Goal: Task Accomplishment & Management: Use online tool/utility

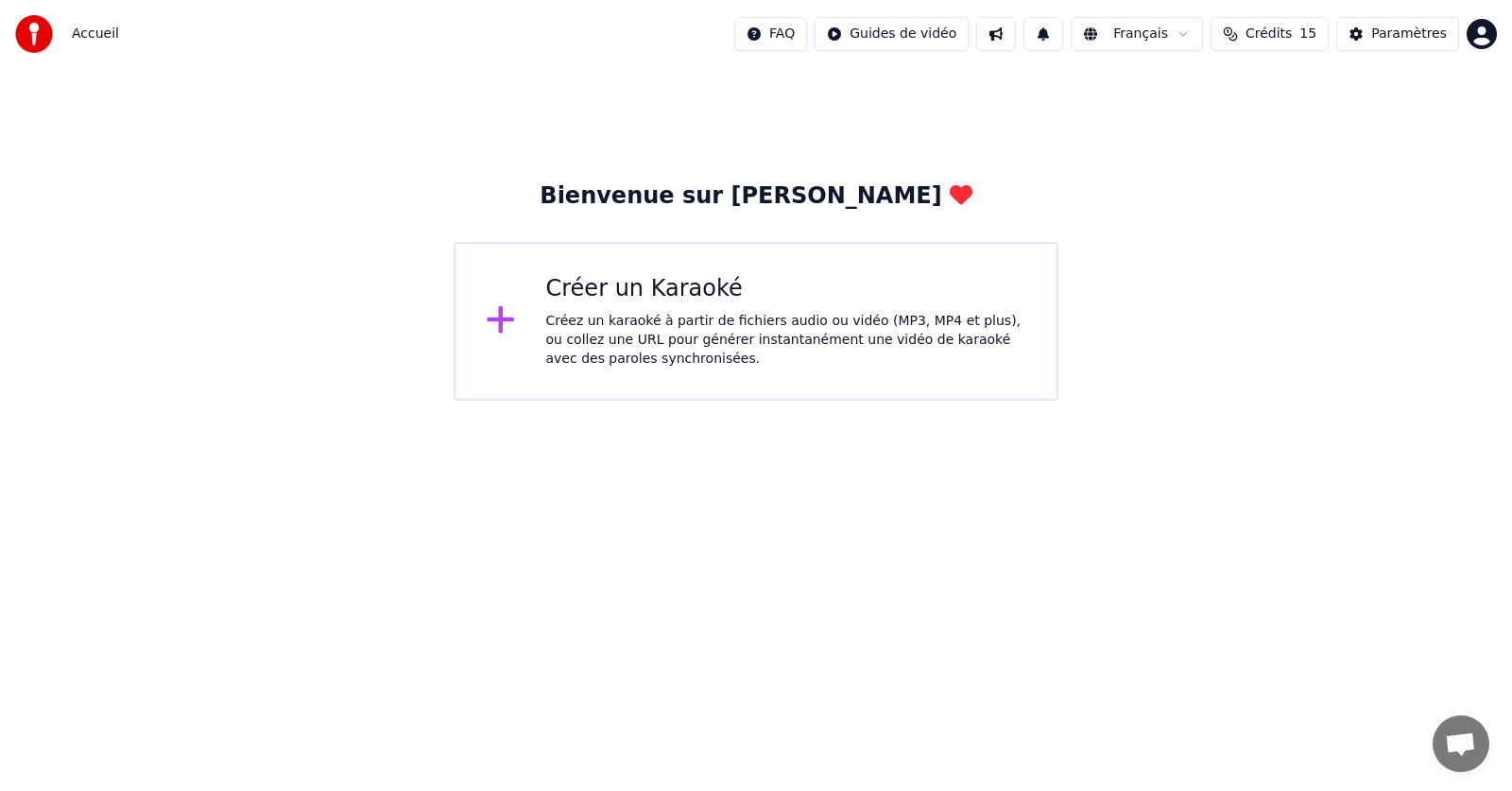
click at [633, 311] on div "Créez un karaoké à partir de fichiers audio ou vidéo (MP3, MP4 et plus), ou col…" at bounding box center [787, 339] width 481 height 56
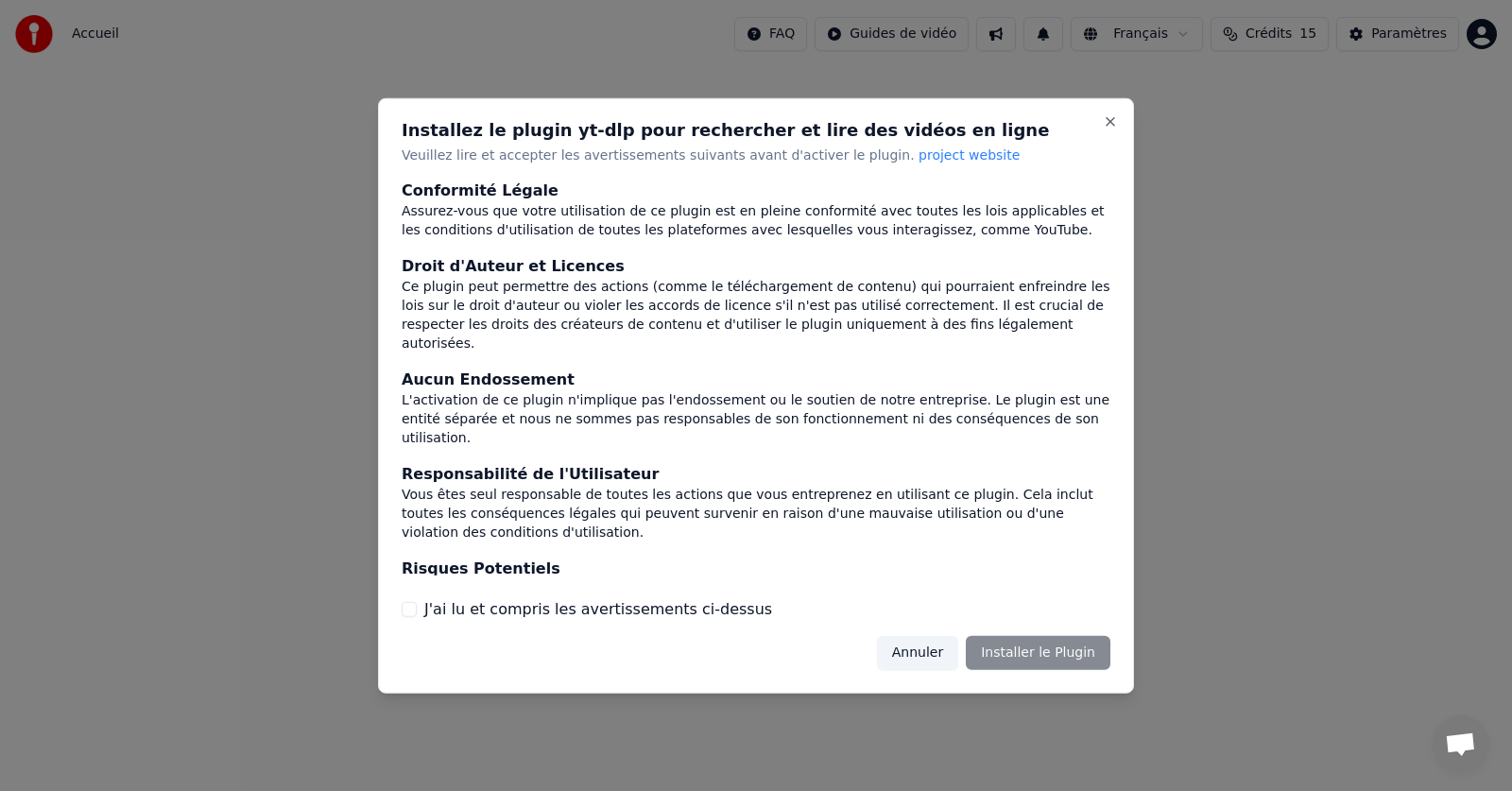
click at [577, 292] on div "Ce plugin peut permettre des actions (comme le téléchargement de contenu) qui p…" at bounding box center [756, 315] width 709 height 75
click at [440, 608] on label "J'ai lu et compris les avertissements ci-dessus" at bounding box center [598, 609] width 348 height 23
click at [416, 608] on button "J'ai lu et compris les avertissements ci-dessus" at bounding box center [409, 609] width 15 height 15
click at [931, 653] on button "Annuler" at bounding box center [917, 653] width 81 height 34
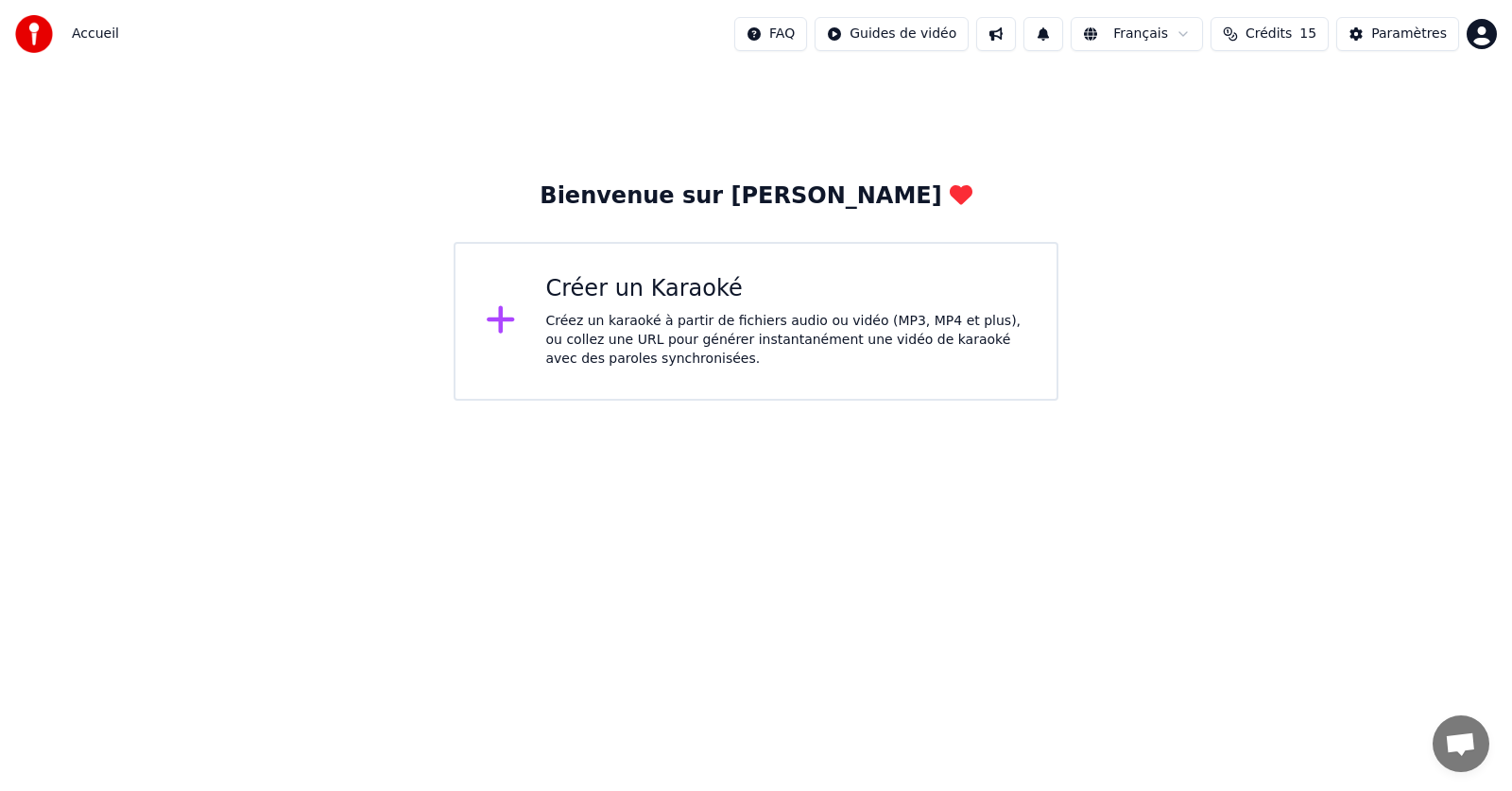
click at [624, 300] on div "Créer un Karaoké" at bounding box center [787, 289] width 481 height 31
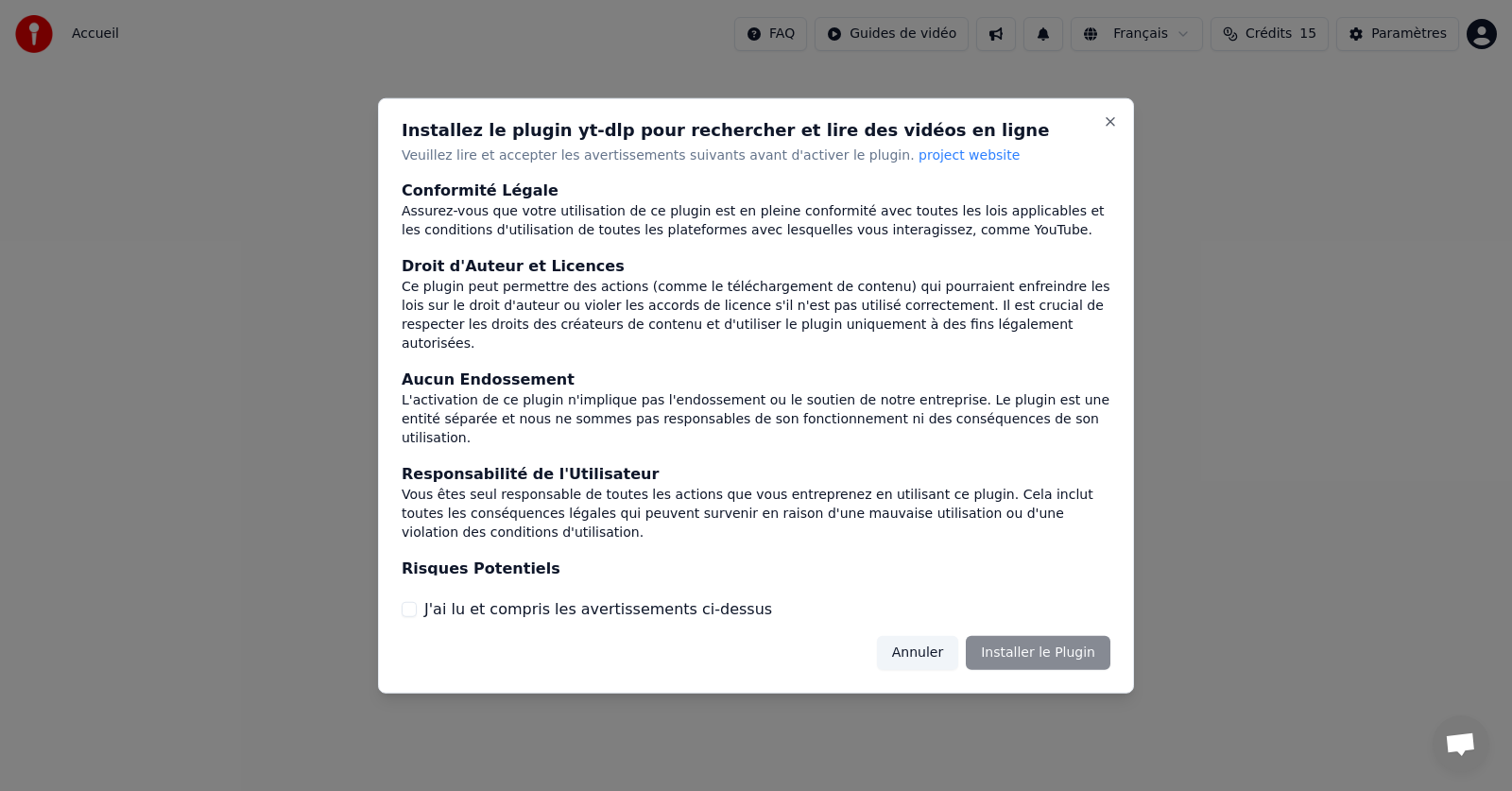
click at [681, 611] on label "J'ai lu et compris les avertissements ci-dessus" at bounding box center [598, 609] width 348 height 23
click at [416, 611] on button "J'ai lu et compris les avertissements ci-dessus" at bounding box center [409, 609] width 15 height 15
click at [1096, 657] on button "Installer le Plugin" at bounding box center [1037, 653] width 144 height 34
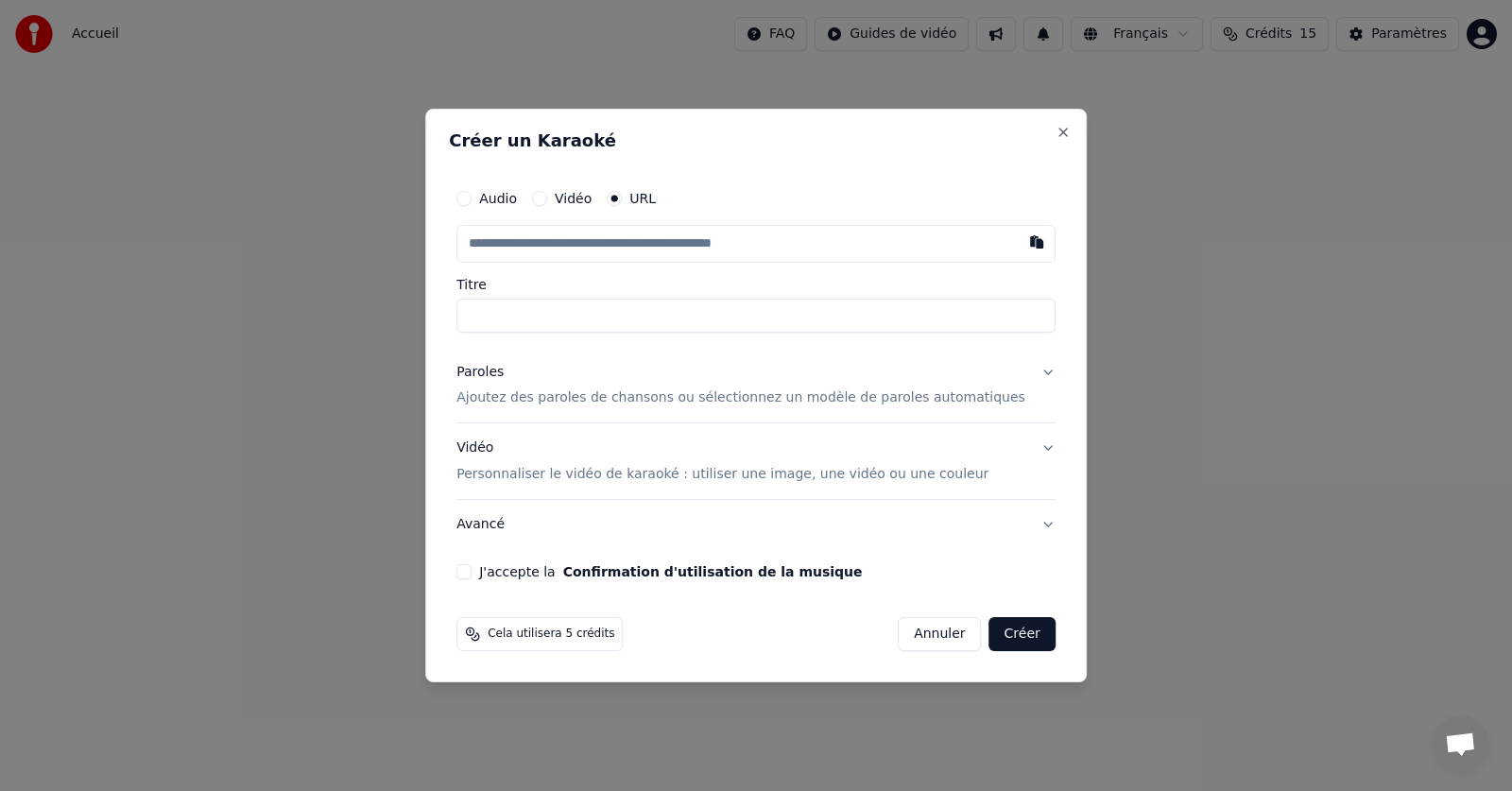
click at [472, 198] on button "Audio" at bounding box center [464, 199] width 15 height 15
click at [551, 246] on div "Choisir un fichier" at bounding box center [528, 244] width 141 height 34
type input "**********"
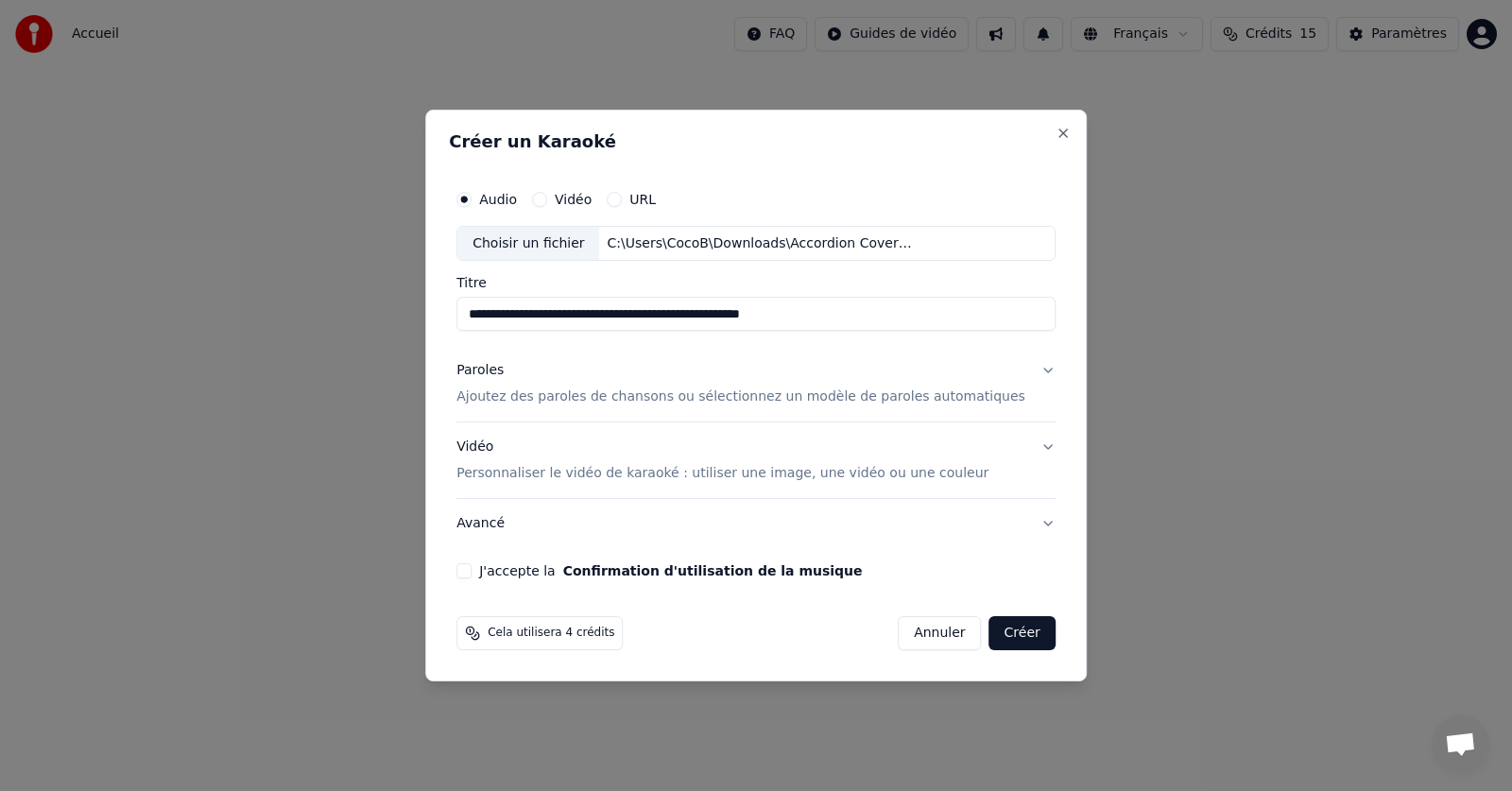
click at [814, 398] on p "Ajoutez des paroles de chansons ou sélectionnez un modèle de paroles automatiqu…" at bounding box center [741, 398] width 569 height 19
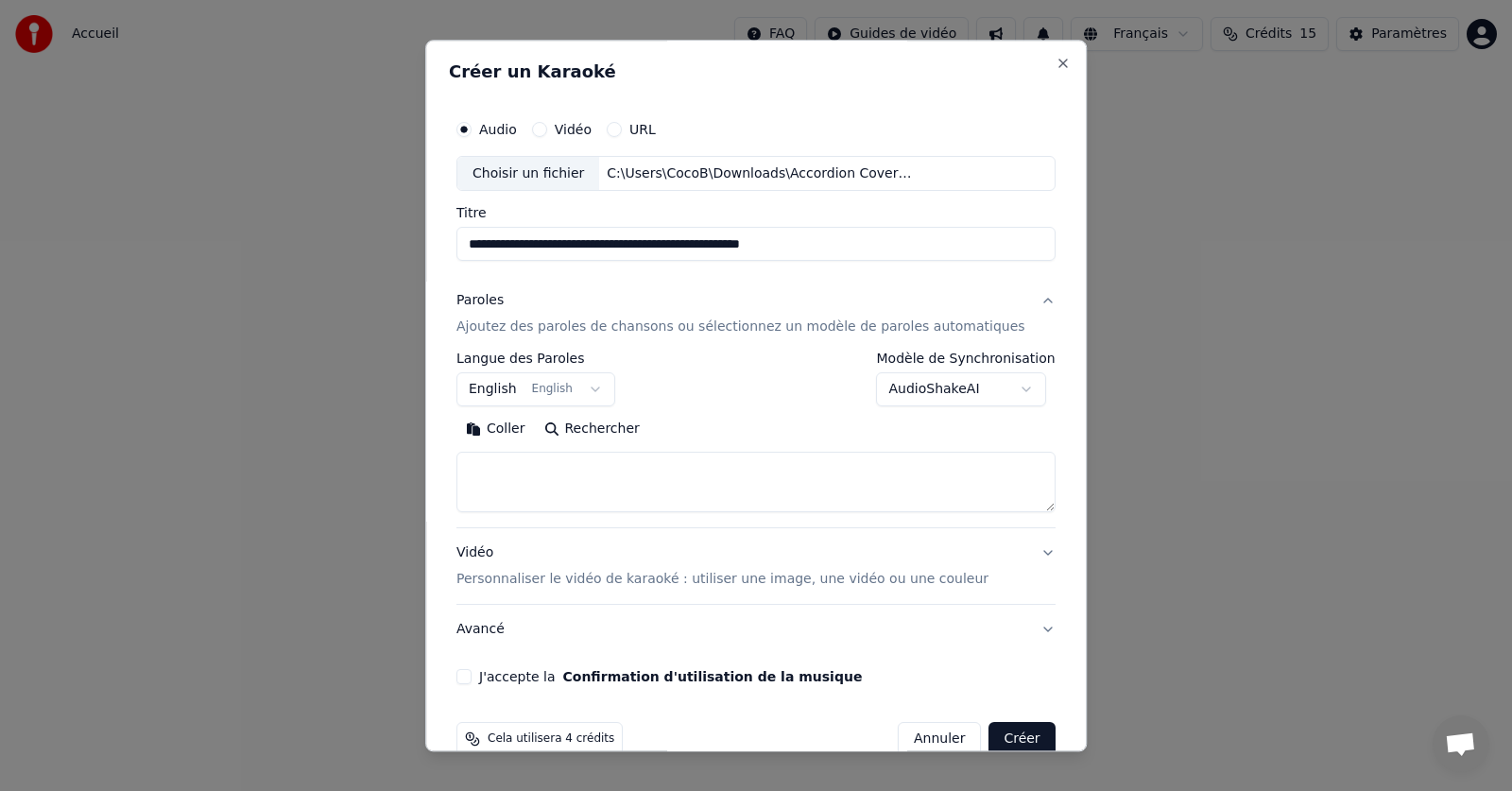
click at [613, 400] on button "English English" at bounding box center [536, 391] width 159 height 34
click at [602, 388] on button "English English" at bounding box center [536, 391] width 159 height 34
click at [602, 385] on button "English English" at bounding box center [536, 391] width 159 height 34
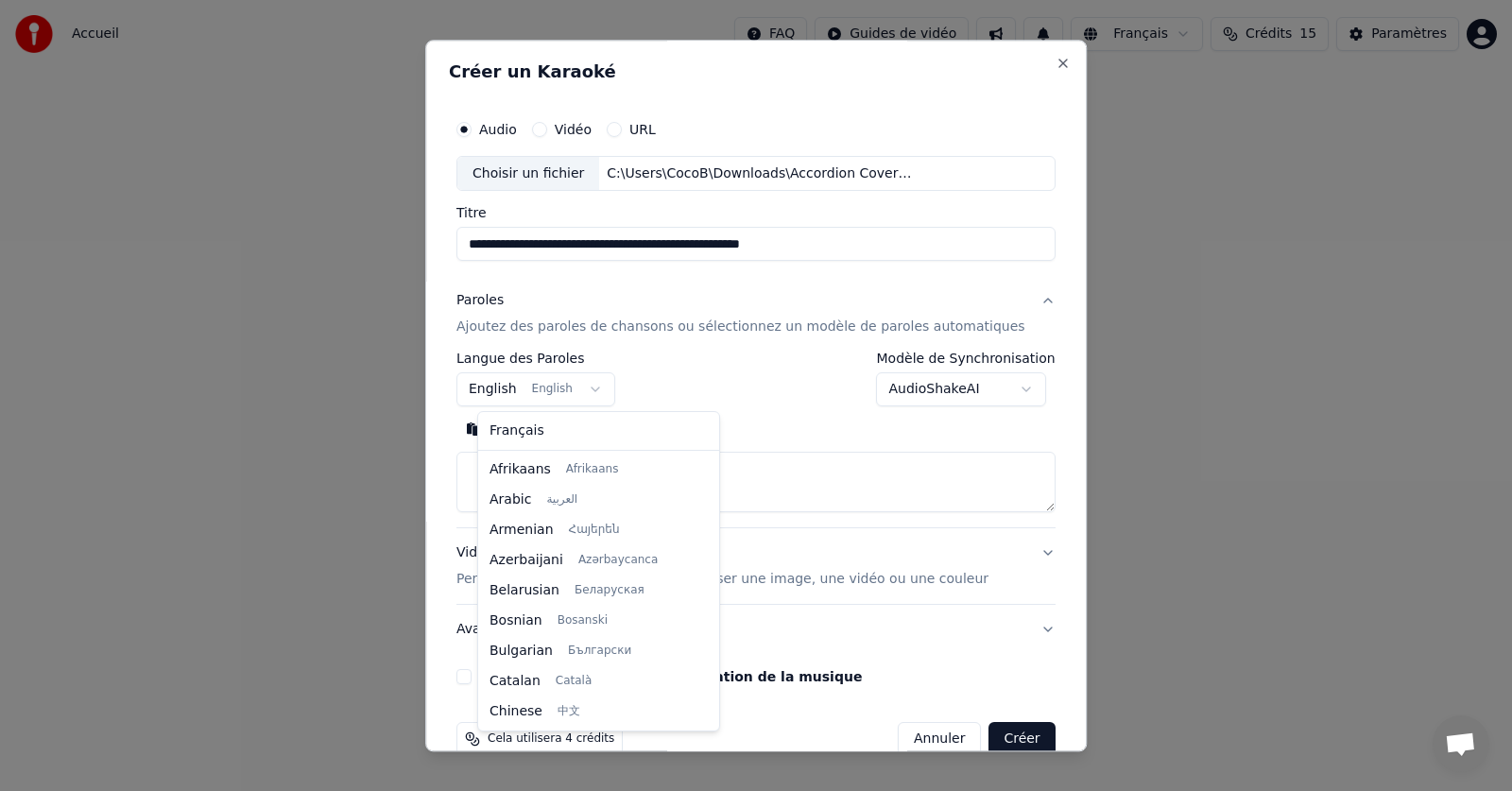
select select "**"
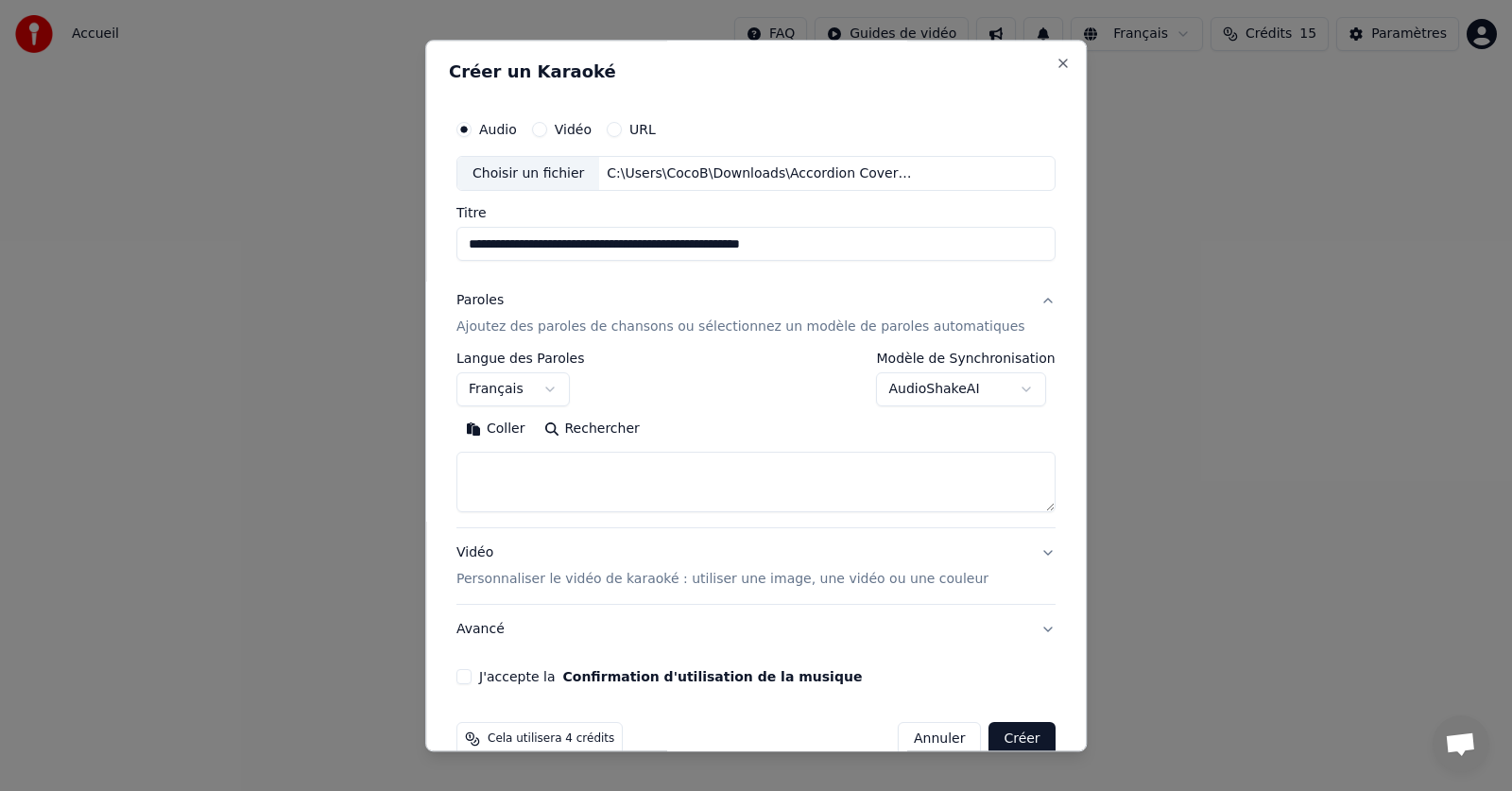
click at [611, 432] on button "Rechercher" at bounding box center [592, 430] width 115 height 31
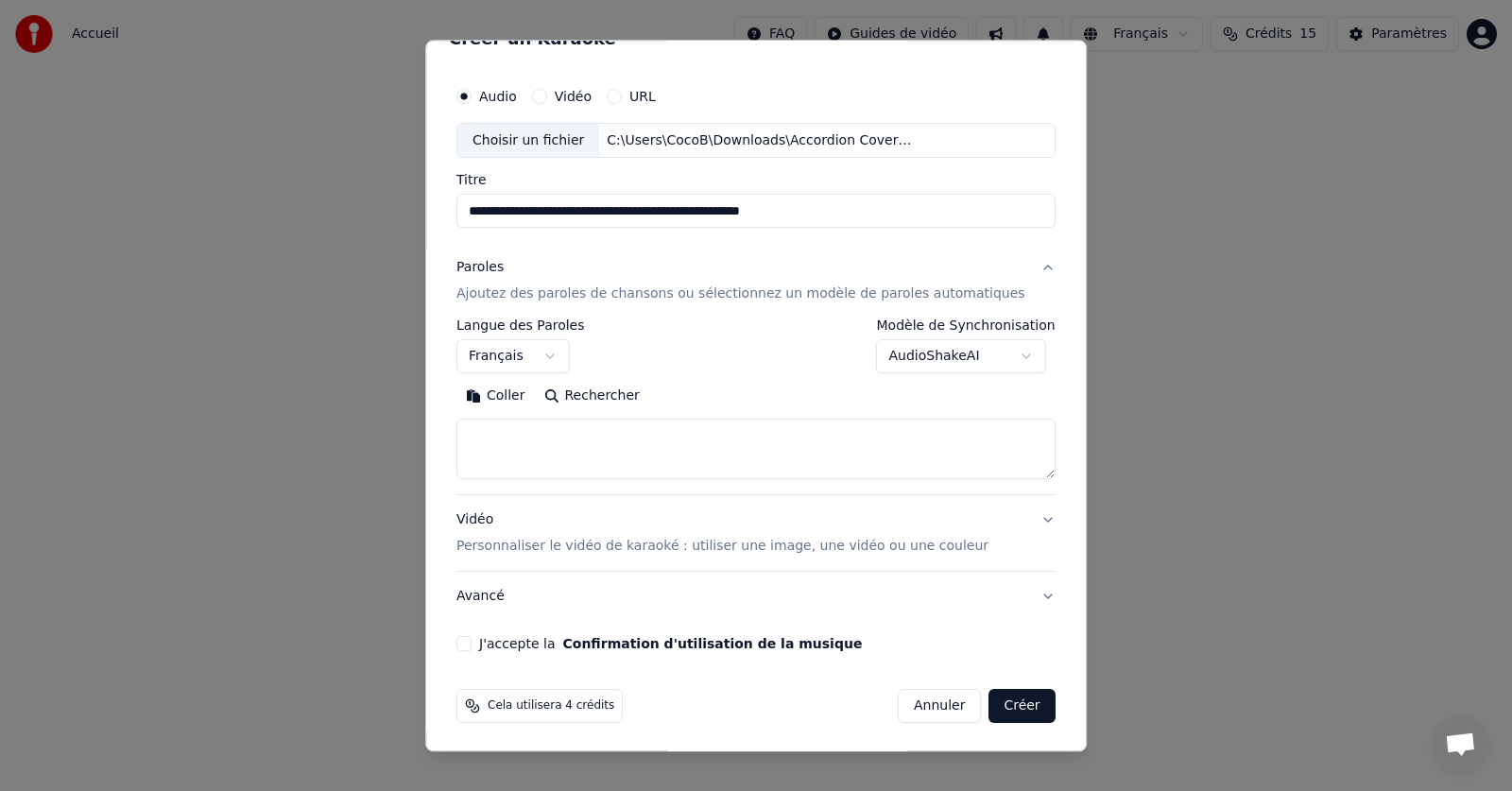
scroll to position [32, 0]
click at [518, 432] on textarea at bounding box center [756, 450] width 599 height 60
click at [502, 452] on textarea at bounding box center [728, 450] width 543 height 60
click at [646, 475] on textarea at bounding box center [728, 450] width 543 height 60
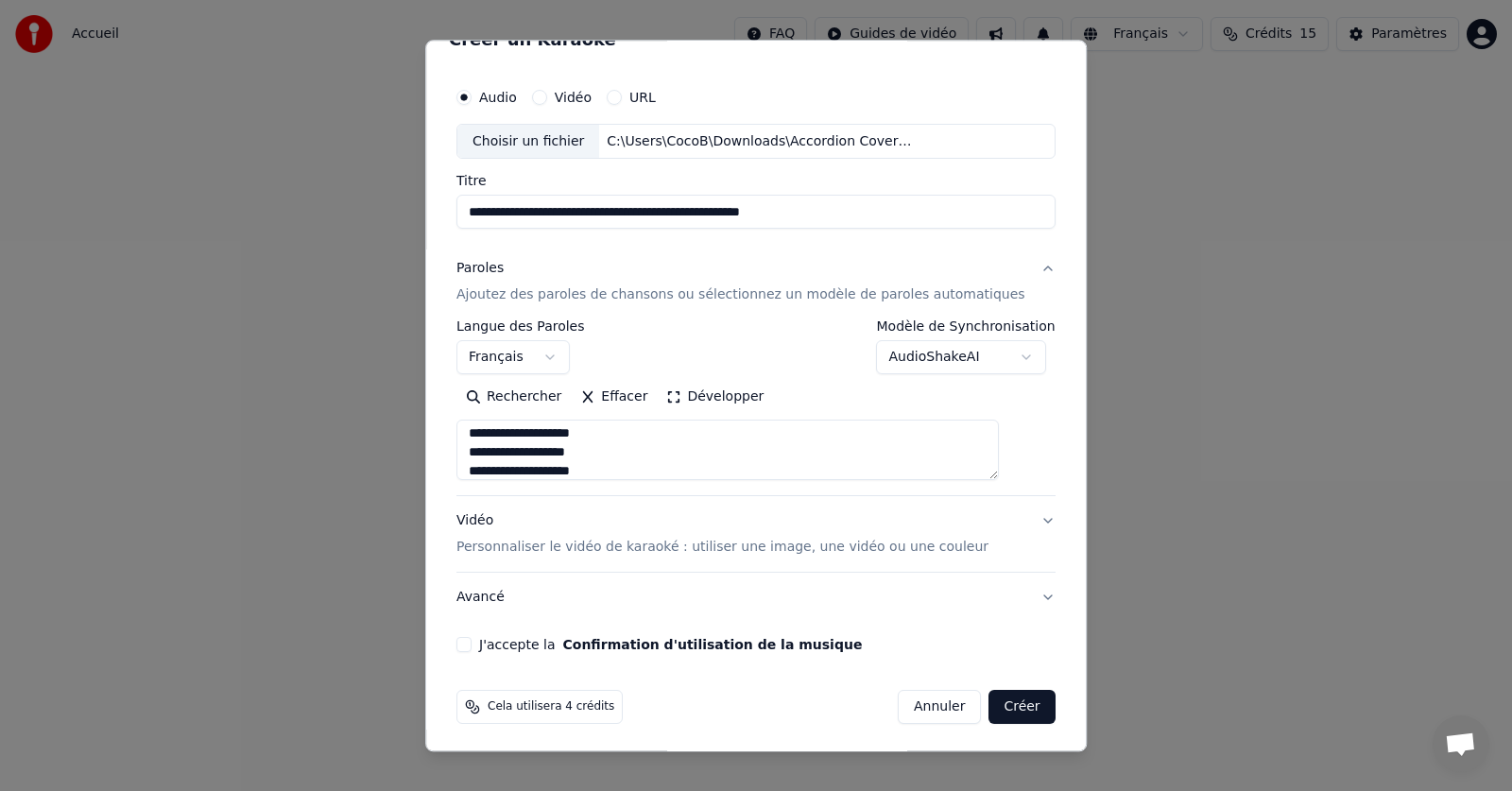
scroll to position [1006, 0]
click at [559, 431] on textarea at bounding box center [728, 450] width 543 height 60
click at [586, 480] on textarea at bounding box center [728, 450] width 543 height 60
type textarea "**********"
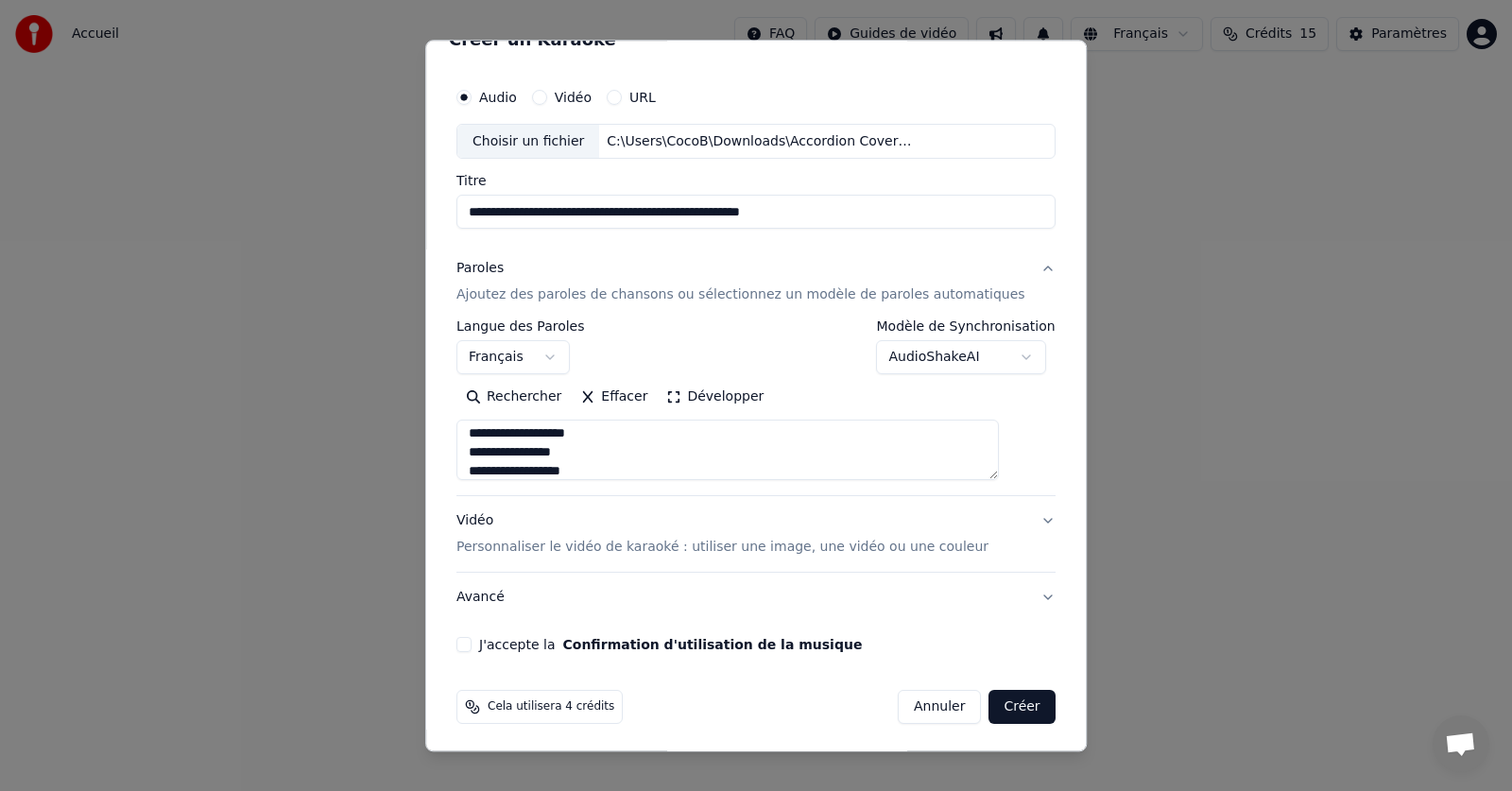
click at [472, 646] on button "J'accepte la Confirmation d'utilisation de la musique" at bounding box center [464, 646] width 15 height 15
click at [990, 711] on button "Créer" at bounding box center [1022, 708] width 66 height 34
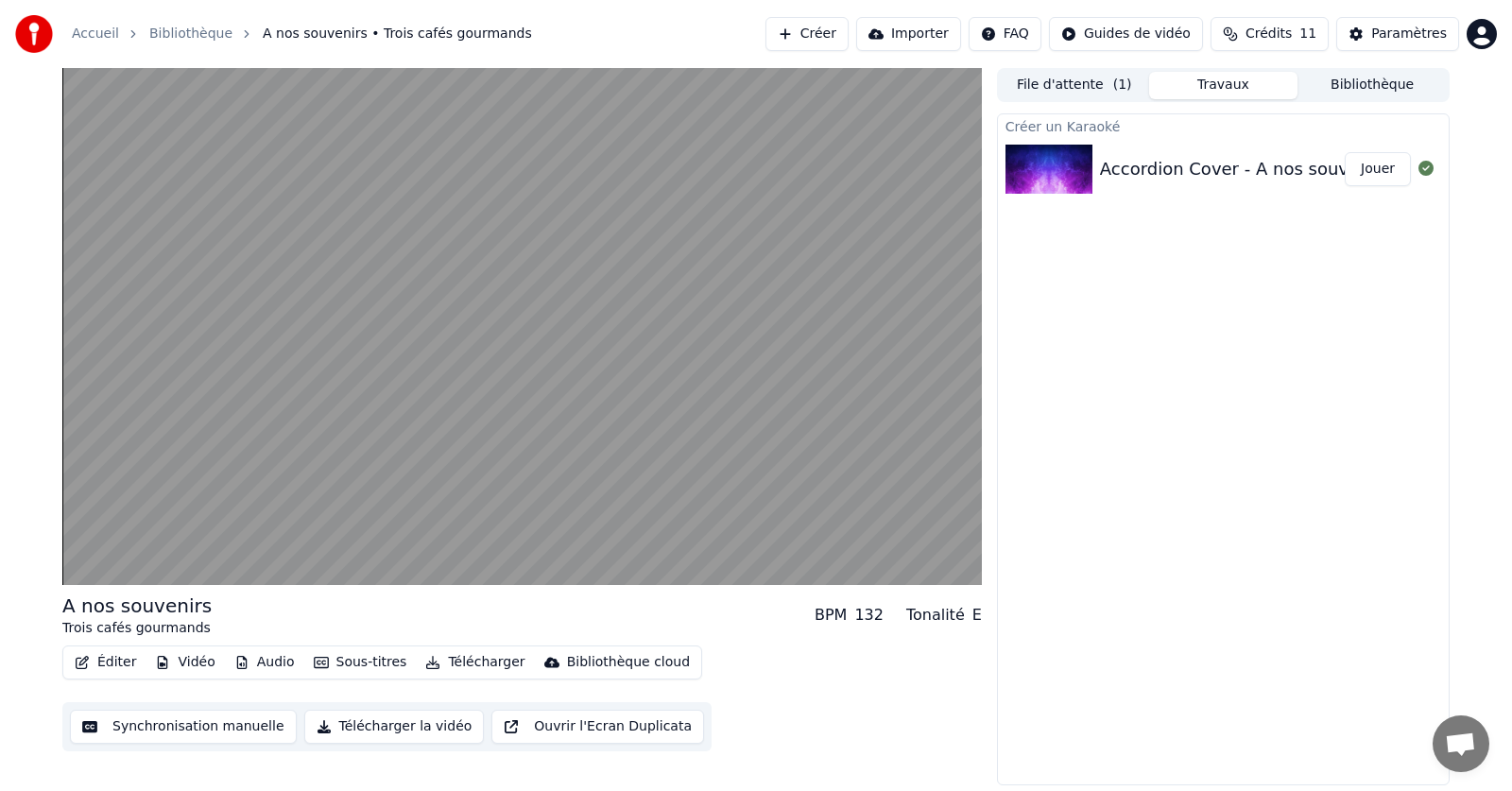
click at [1376, 167] on button "Jouer" at bounding box center [1377, 169] width 66 height 34
click at [124, 730] on button "Synchronisation manuelle" at bounding box center [182, 727] width 226 height 34
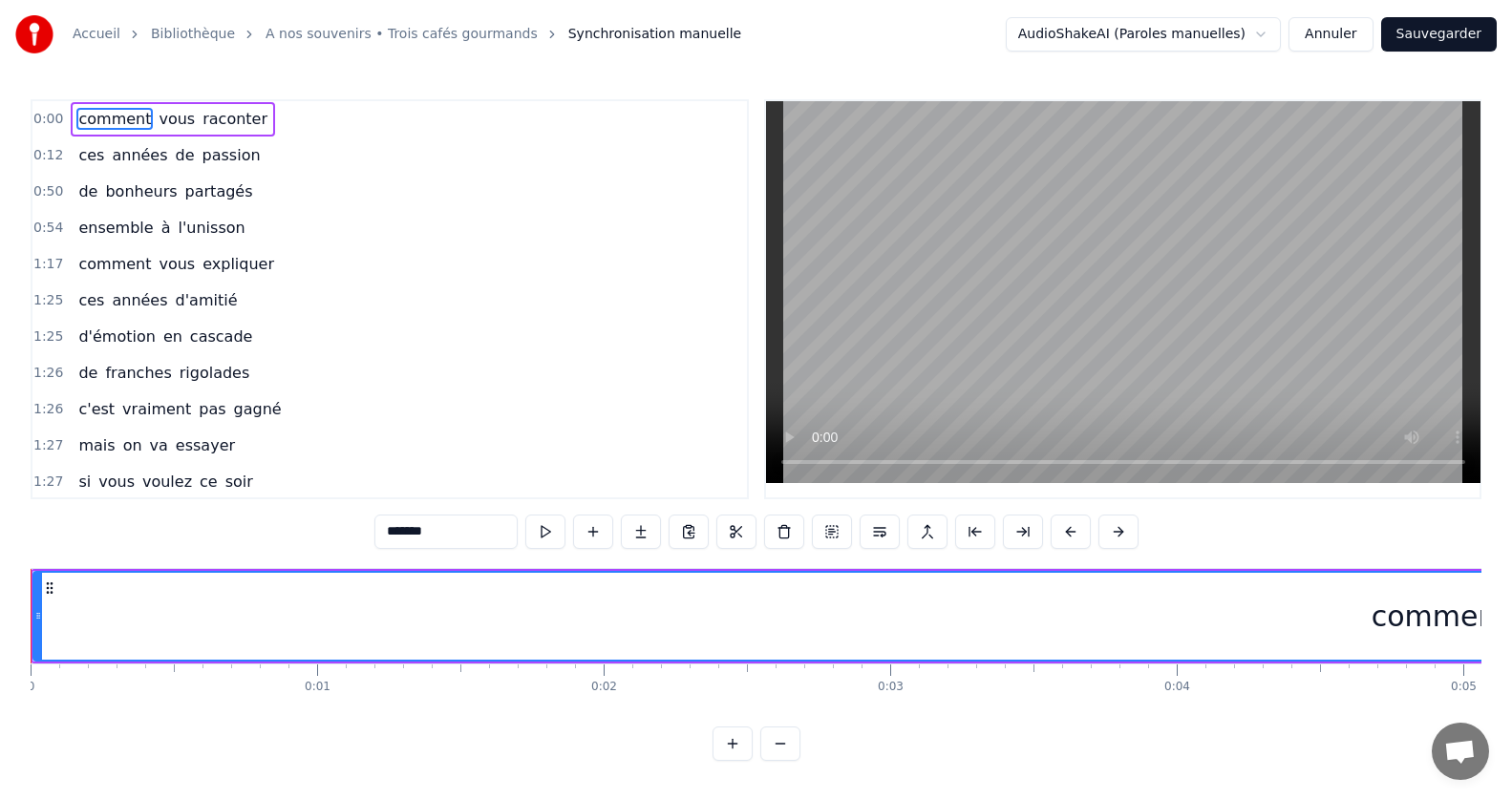
click at [1433, 36] on button "Sauvegarder" at bounding box center [1440, 35] width 116 height 35
click at [1432, 38] on div "AudioShakeAI (Paroles manuelles) Annuler Sauvegarder" at bounding box center [1251, 35] width 491 height 35
click at [301, 32] on link "A nos souvenirs • Trois cafés gourmands" at bounding box center [402, 35] width 272 height 19
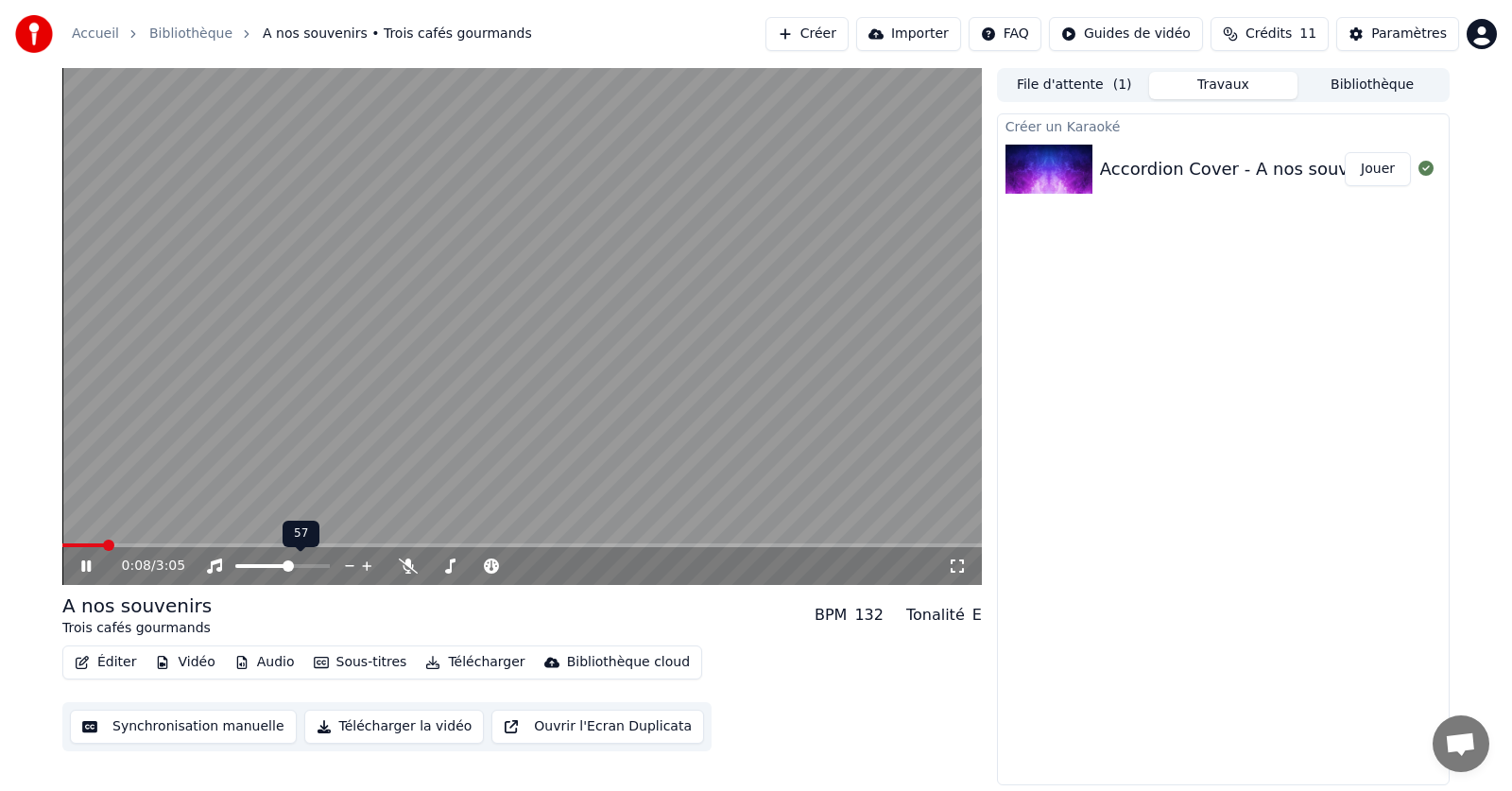
click at [290, 562] on span at bounding box center [288, 567] width 11 height 11
click at [88, 564] on icon at bounding box center [86, 567] width 10 height 11
click at [356, 729] on button "Télécharger la vidéo" at bounding box center [394, 727] width 181 height 34
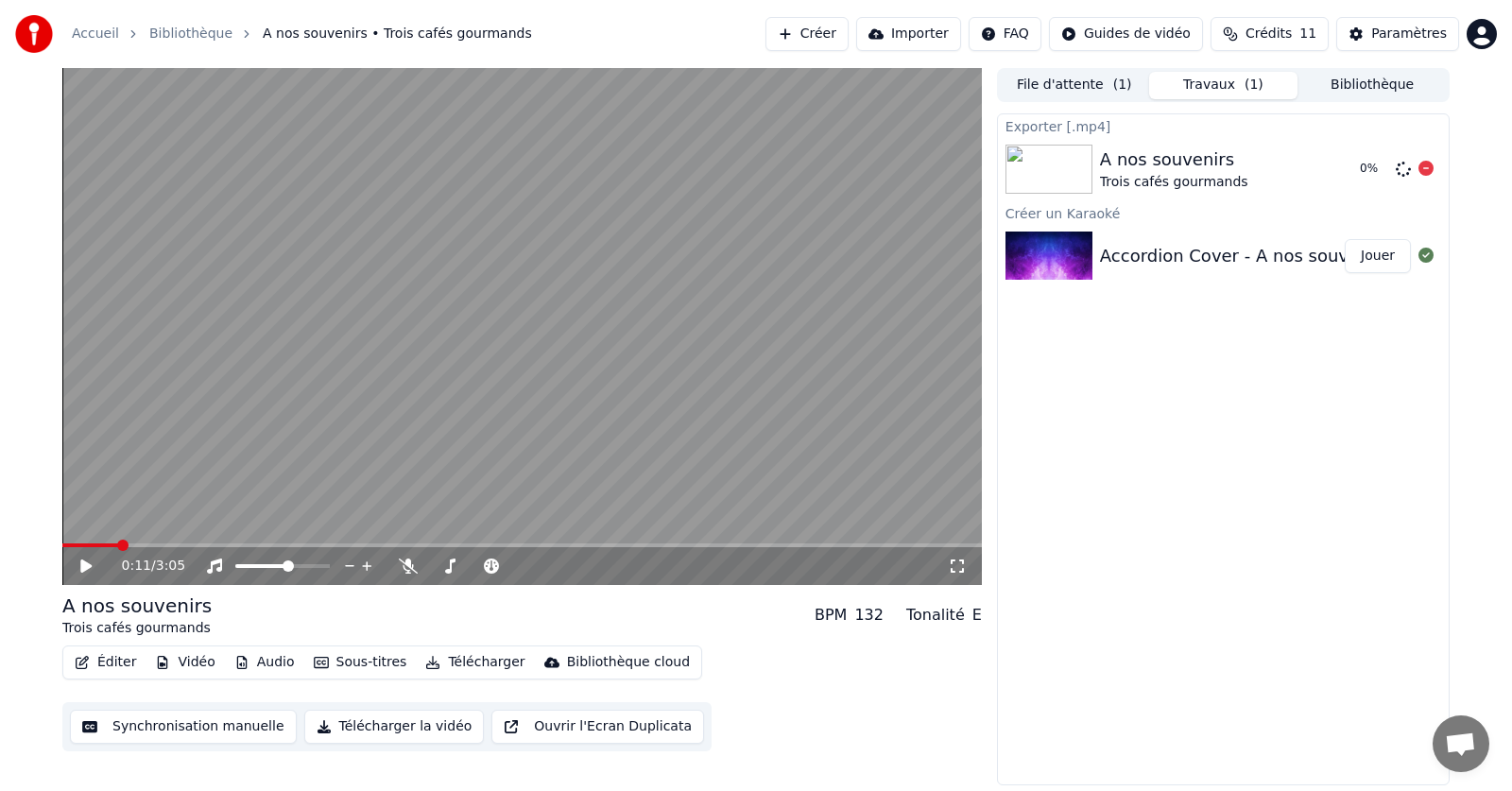
click at [1423, 170] on icon at bounding box center [1426, 168] width 15 height 15
click at [1414, 183] on div "A nos souvenirs Trois cafés gourmands" at bounding box center [1224, 168] width 451 height 64
click at [1427, 170] on icon at bounding box center [1426, 168] width 15 height 15
click at [81, 545] on span at bounding box center [72, 545] width 20 height 4
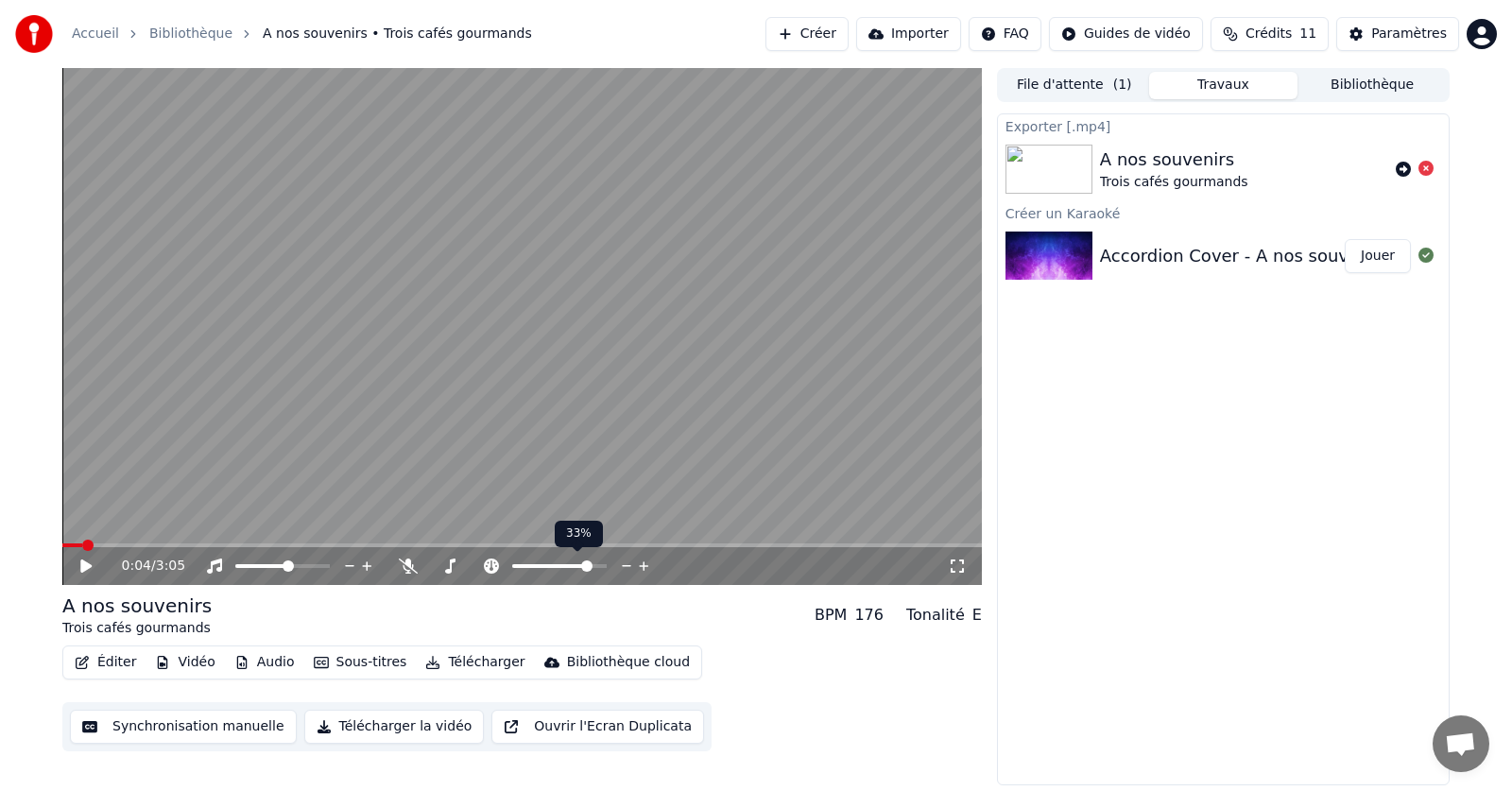
click at [590, 564] on span at bounding box center [586, 567] width 11 height 11
click at [72, 545] on span at bounding box center [77, 545] width 11 height 11
click at [79, 565] on icon at bounding box center [99, 567] width 44 height 15
click at [83, 572] on icon at bounding box center [86, 567] width 10 height 11
click at [607, 568] on span at bounding box center [601, 567] width 11 height 11
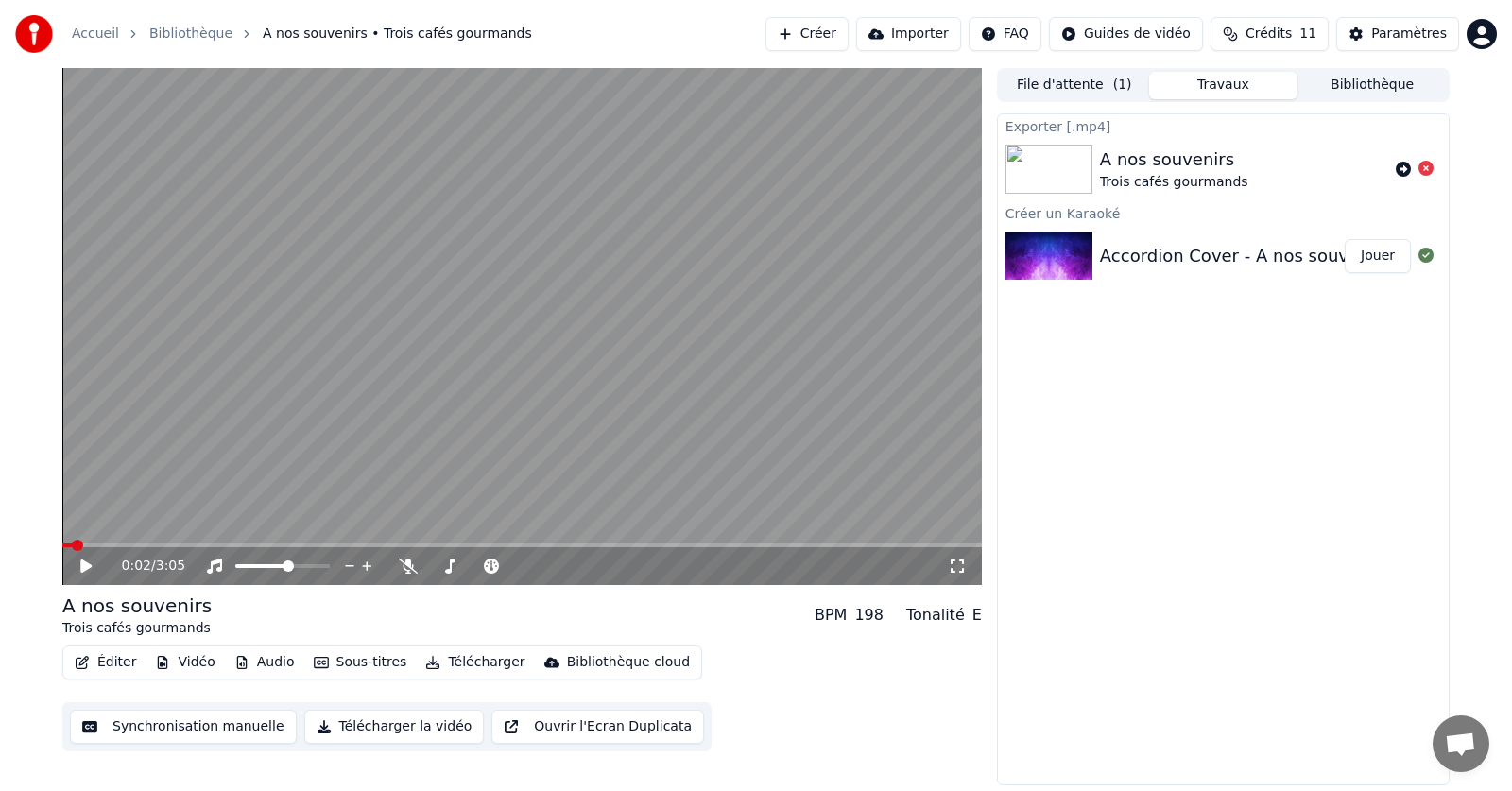
click at [72, 544] on span at bounding box center [77, 545] width 11 height 11
click at [82, 564] on icon at bounding box center [86, 567] width 11 height 13
click at [82, 564] on icon at bounding box center [86, 567] width 10 height 11
click at [81, 565] on icon at bounding box center [86, 567] width 11 height 13
click at [81, 565] on icon at bounding box center [99, 567] width 44 height 15
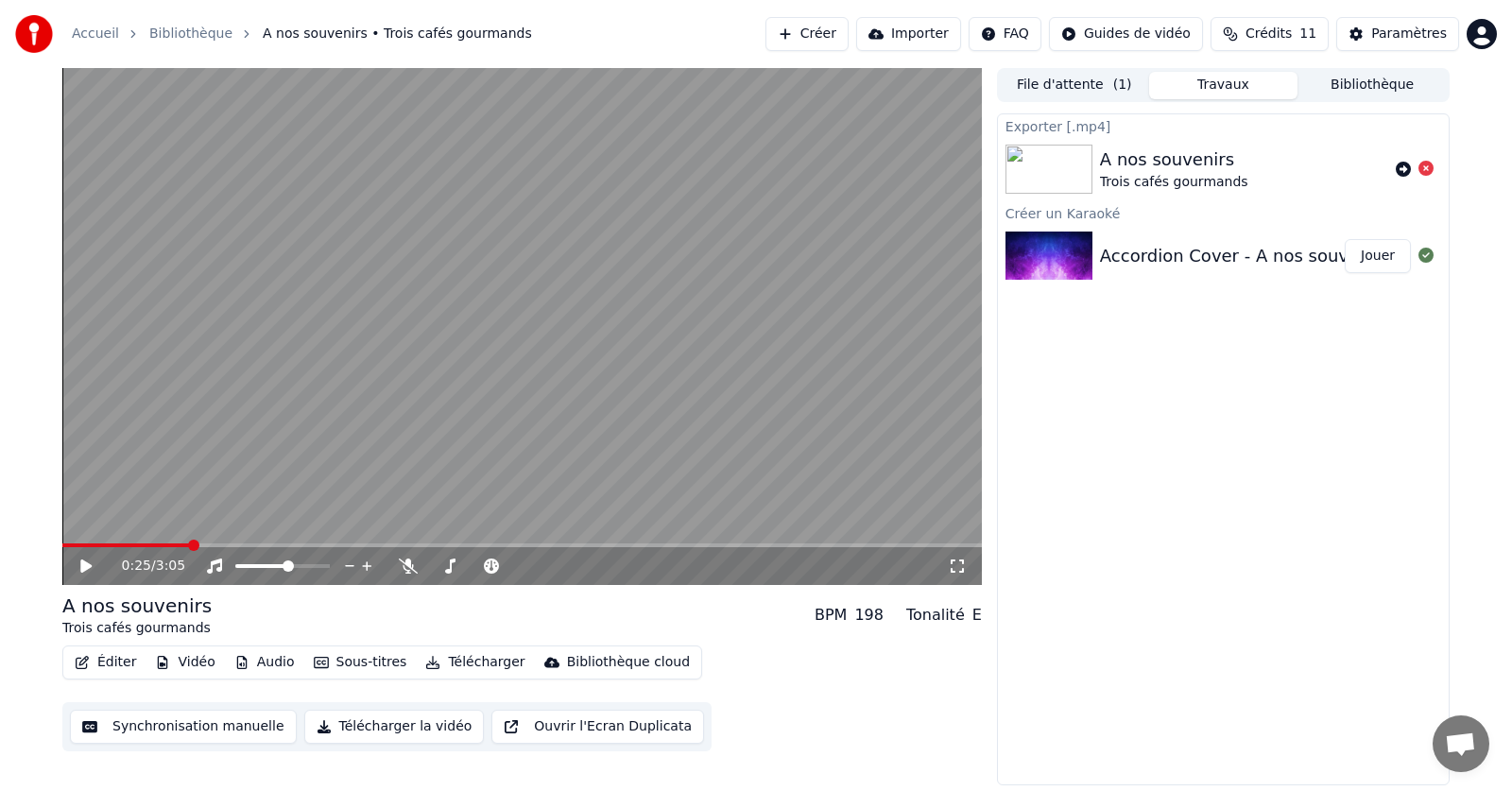
click at [969, 366] on video at bounding box center [522, 326] width 920 height 517
click at [451, 561] on icon at bounding box center [450, 567] width 11 height 15
click at [488, 566] on icon at bounding box center [492, 567] width 15 height 15
click at [557, 567] on span at bounding box center [560, 567] width 11 height 11
click at [495, 567] on icon at bounding box center [492, 567] width 19 height 15
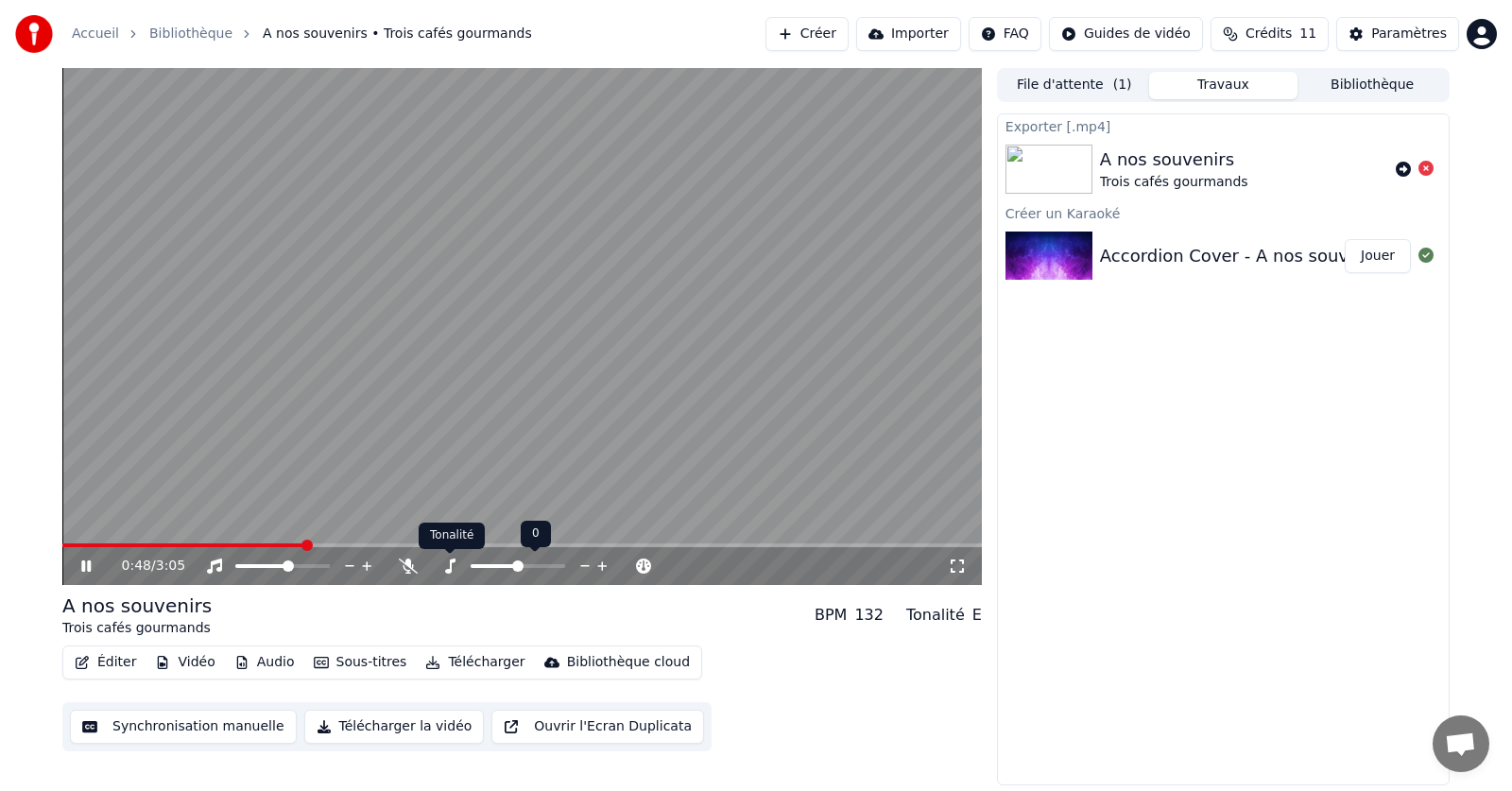
click at [453, 568] on icon at bounding box center [450, 567] width 19 height 15
click at [515, 566] on span at bounding box center [518, 567] width 11 height 11
click at [273, 564] on span at bounding box center [274, 567] width 11 height 11
click at [153, 540] on span at bounding box center [156, 545] width 11 height 11
click at [958, 330] on video at bounding box center [522, 326] width 920 height 517
